Goal: Information Seeking & Learning: Learn about a topic

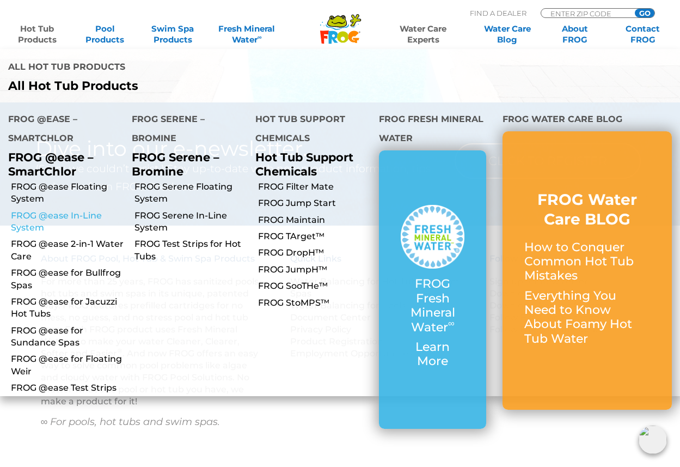
click at [42, 210] on link "FROG @ease In-Line System" at bounding box center [67, 222] width 113 height 25
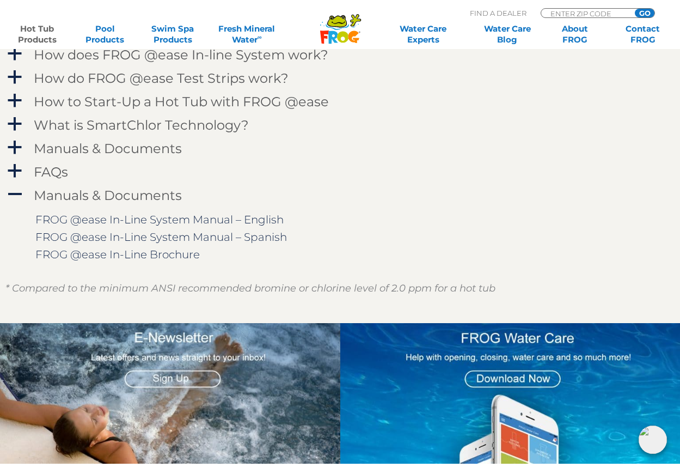
scroll to position [1117, 0]
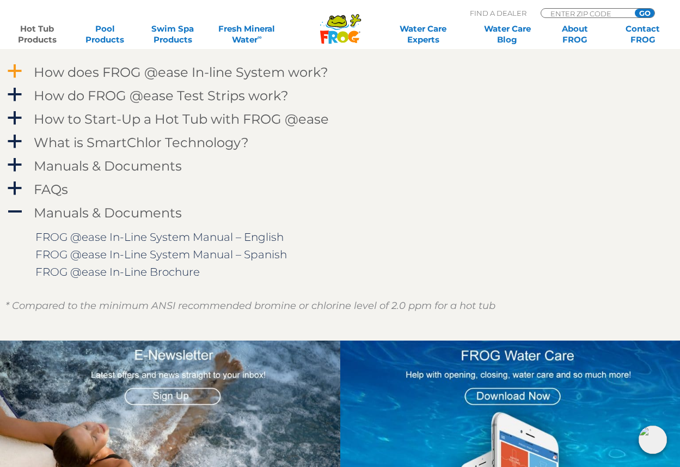
click at [19, 76] on span "a" at bounding box center [15, 71] width 16 height 16
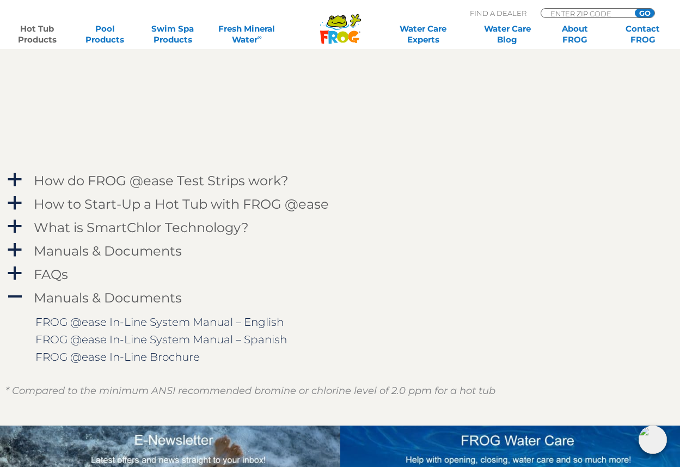
scroll to position [1355, 0]
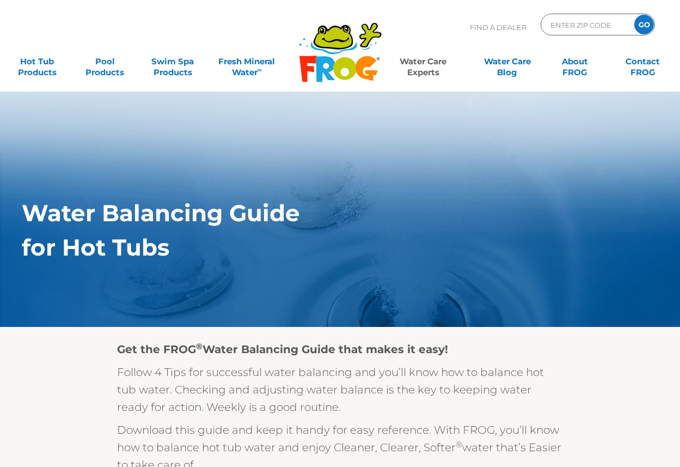
scroll to position [1083, 0]
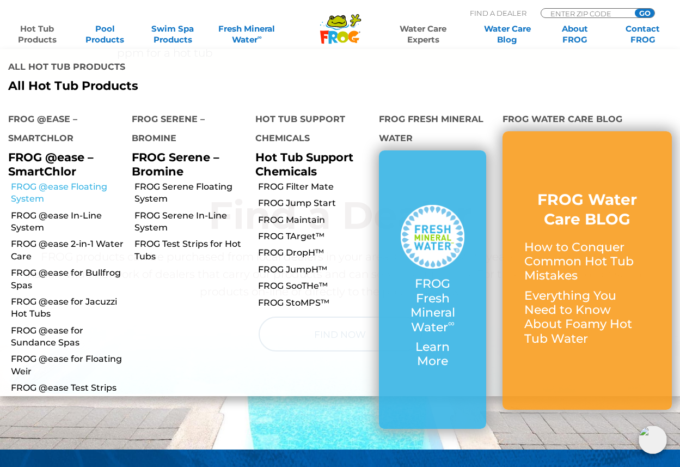
click at [66, 181] on link "FROG @ease Floating System" at bounding box center [67, 193] width 113 height 25
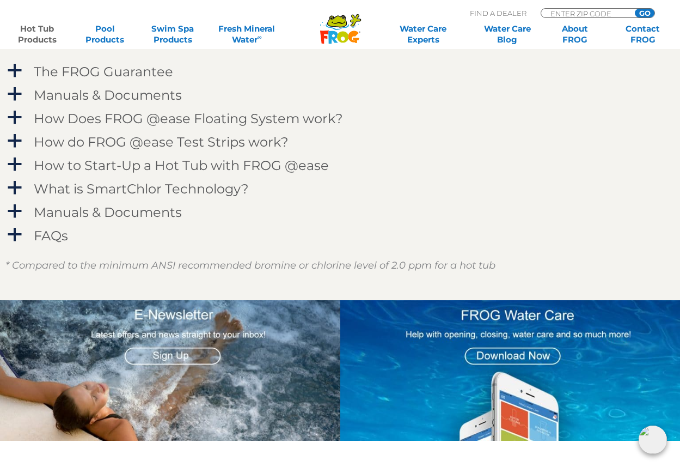
scroll to position [1174, 0]
